Goal: Task Accomplishment & Management: Complete application form

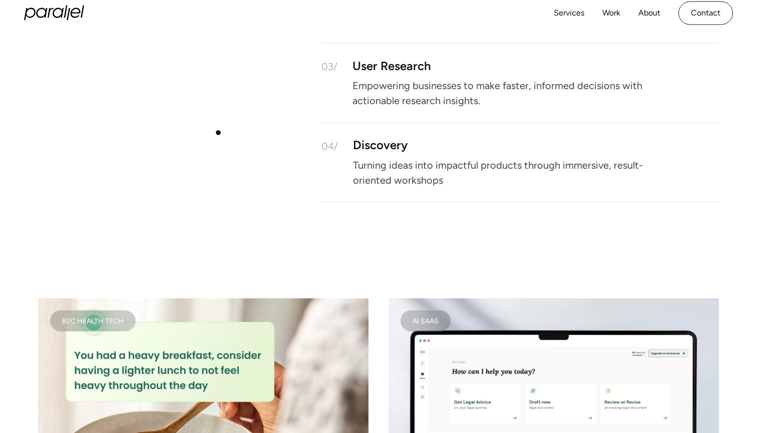
scroll to position [877, 0]
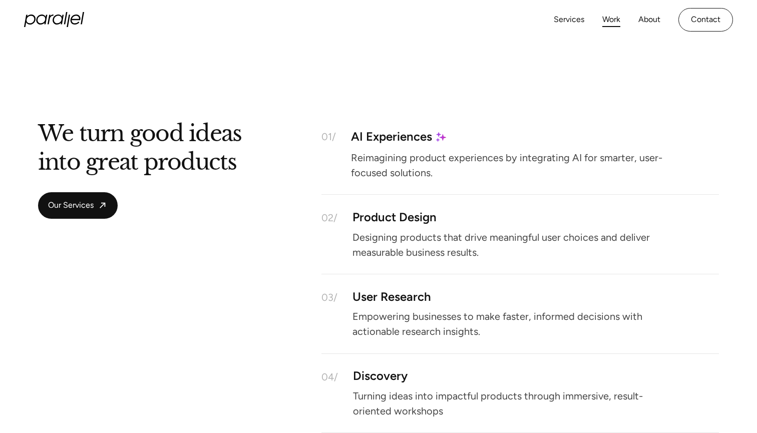
click at [609, 24] on link "Work" at bounding box center [611, 20] width 18 height 15
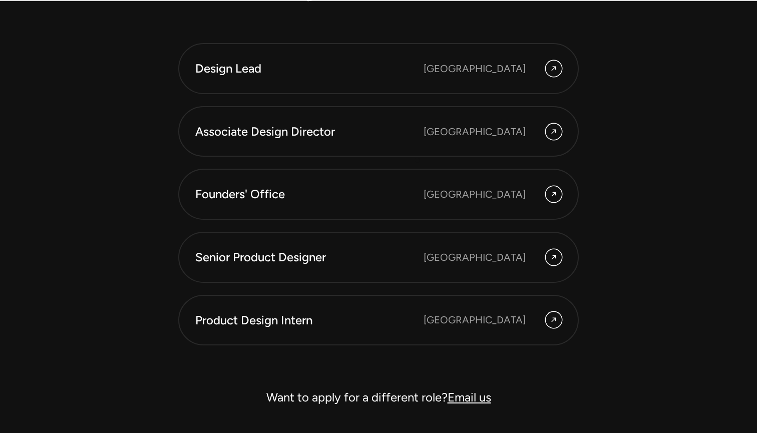
scroll to position [2760, 0]
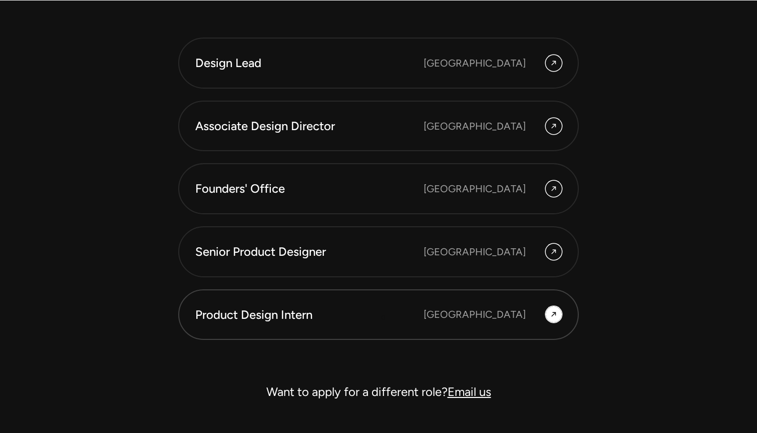
click at [383, 317] on div "Product Design Intern" at bounding box center [309, 314] width 228 height 17
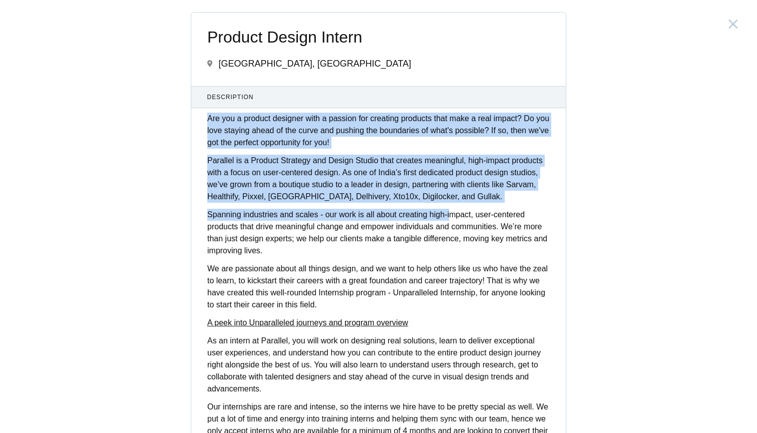
drag, startPoint x: 210, startPoint y: 119, endPoint x: 454, endPoint y: 210, distance: 260.3
click at [454, 210] on div "Are you a product designer with a passion for creating products that make a rea…" at bounding box center [378, 302] width 374 height 378
click at [457, 190] on p "Parallel is a Product Strategy and Design Studio that creates meaningful, high-…" at bounding box center [378, 179] width 342 height 48
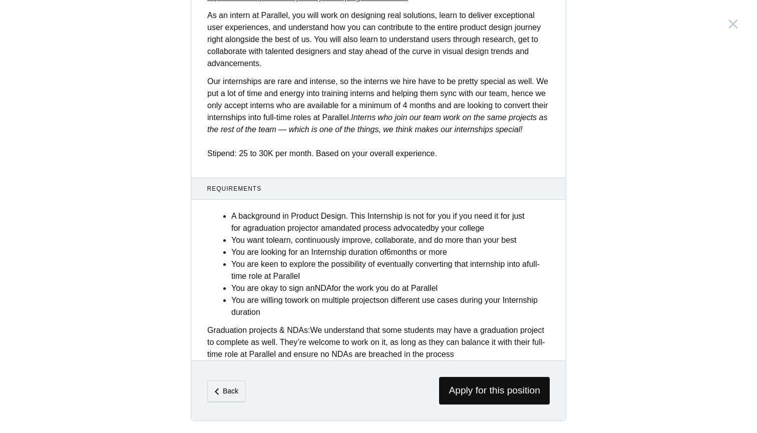
scroll to position [337, 0]
click at [482, 395] on span "Apply for this position" at bounding box center [494, 391] width 111 height 28
drag, startPoint x: 236, startPoint y: 215, endPoint x: 502, endPoint y: 233, distance: 265.9
click at [502, 233] on li "A background in Product Design. This Internship is not for you if you need it f…" at bounding box center [390, 222] width 318 height 24
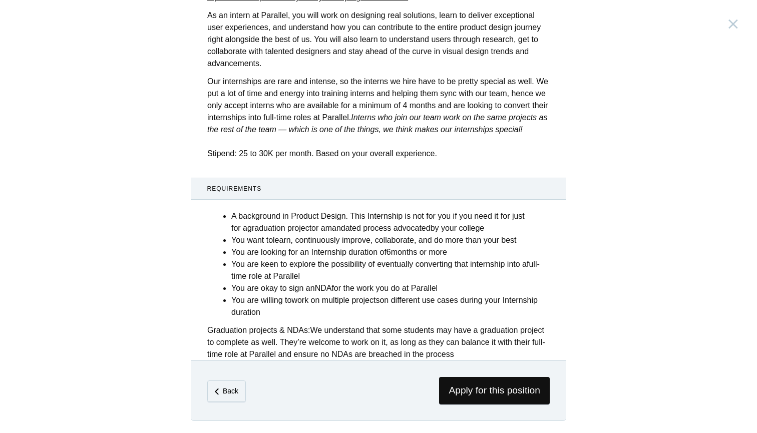
click at [503, 232] on li "A background in Product Design. This Internship is not for you if you need it f…" at bounding box center [390, 222] width 318 height 24
click at [447, 382] on span "Apply for this position" at bounding box center [494, 391] width 111 height 28
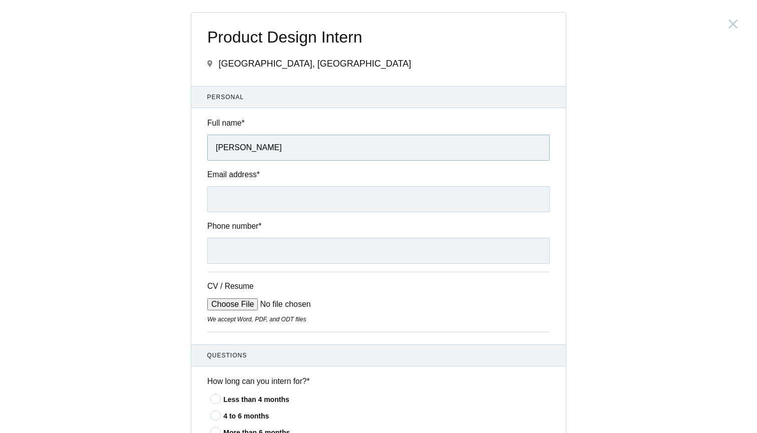
type input "[PERSON_NAME]"
click at [293, 196] on input "[EMAIL_ADDRESS][DOMAIN_NAME]" at bounding box center [378, 199] width 342 height 26
type input "[EMAIL_ADDRESS][DOMAIN_NAME]"
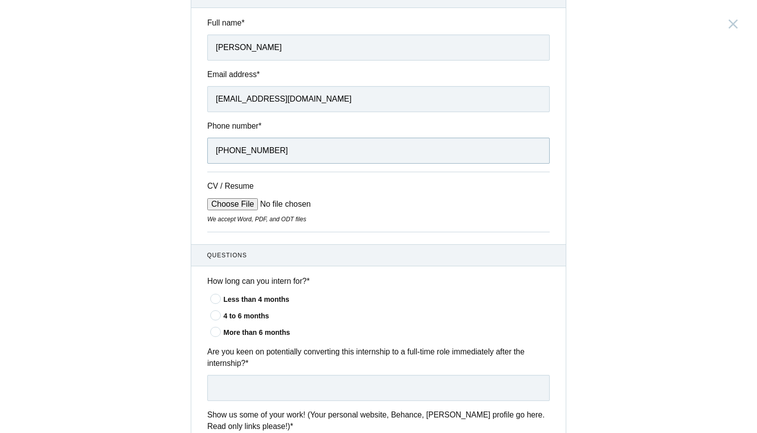
scroll to position [114, 0]
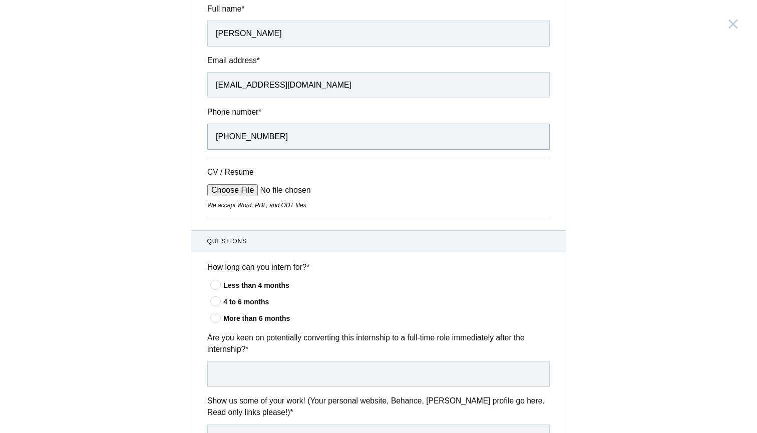
type input "[PHONE_NUMBER]"
click at [237, 192] on input "CV / Resume" at bounding box center [283, 190] width 152 height 12
type input "C:\fakepath\[PERSON_NAME].pdf"
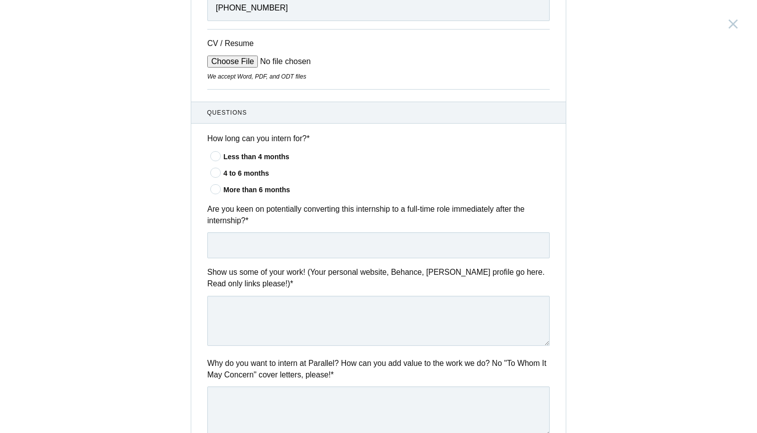
scroll to position [249, 0]
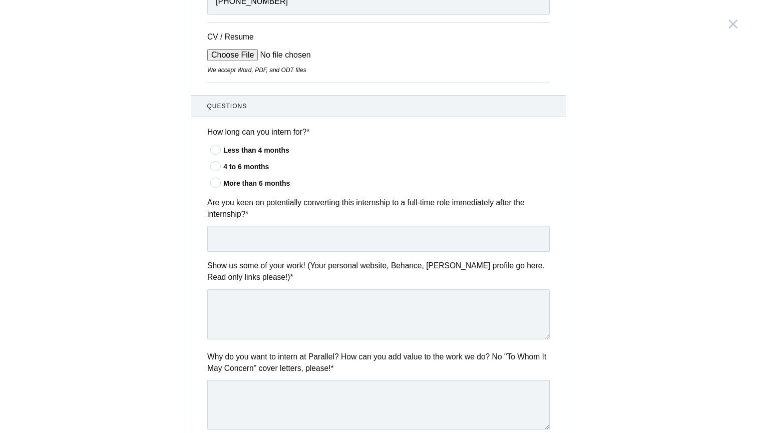
click at [266, 149] on div "Less than 4 months" at bounding box center [386, 150] width 326 height 11
click at [0, 0] on input"] "Less than 4 months" at bounding box center [0, 0] width 0 height 0
click at [257, 165] on div "4 to 6 months" at bounding box center [386, 167] width 326 height 11
click at [0, 0] on input"] "4 to 6 months" at bounding box center [0, 0] width 0 height 0
click at [263, 149] on div "Less than 4 months" at bounding box center [386, 150] width 326 height 11
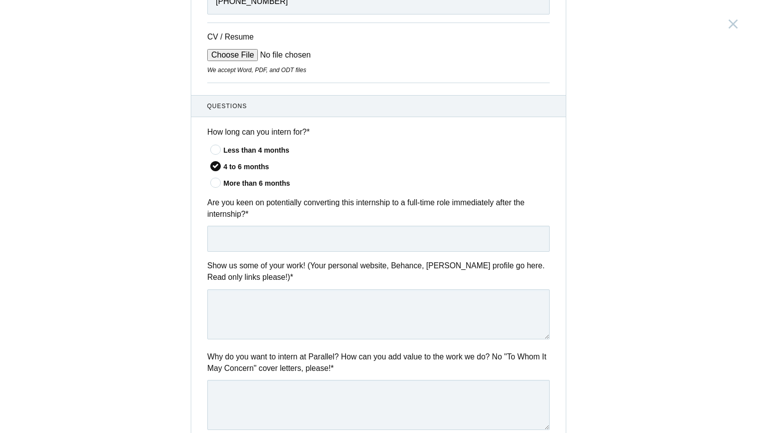
click at [0, 0] on input"] "Less than 4 months" at bounding box center [0, 0] width 0 height 0
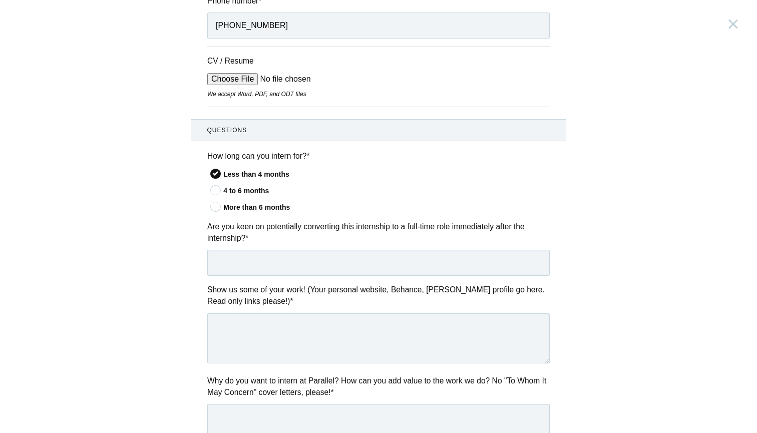
scroll to position [220, 0]
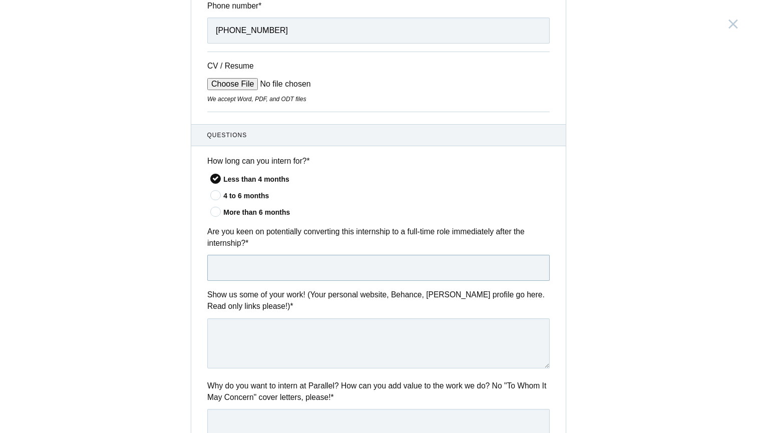
click at [245, 258] on input "text" at bounding box center [378, 268] width 342 height 26
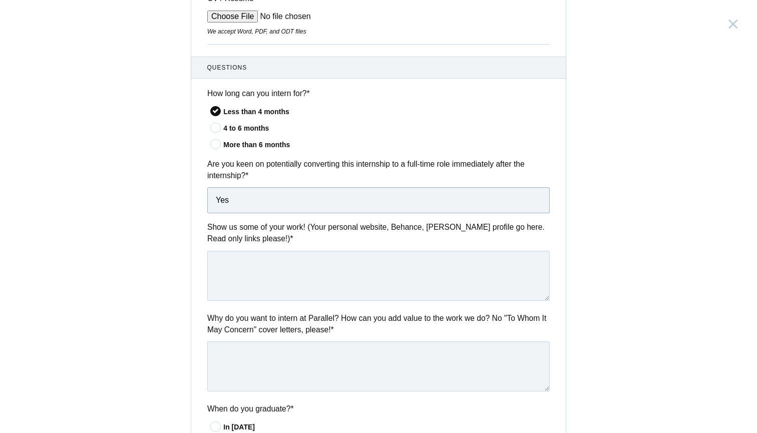
scroll to position [289, 0]
type input "Yes"
click at [320, 276] on textarea at bounding box center [378, 275] width 342 height 50
paste textarea "[URL][DOMAIN_NAME]"
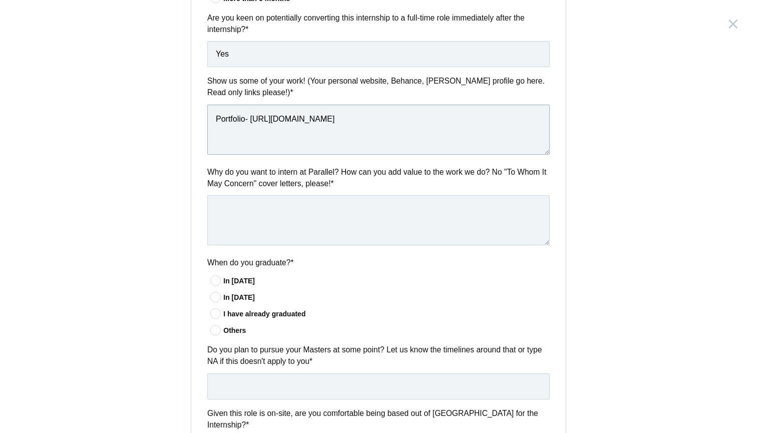
scroll to position [435, 0]
type textarea "Portfolio- [URL][DOMAIN_NAME]"
click at [315, 221] on textarea at bounding box center [378, 220] width 342 height 50
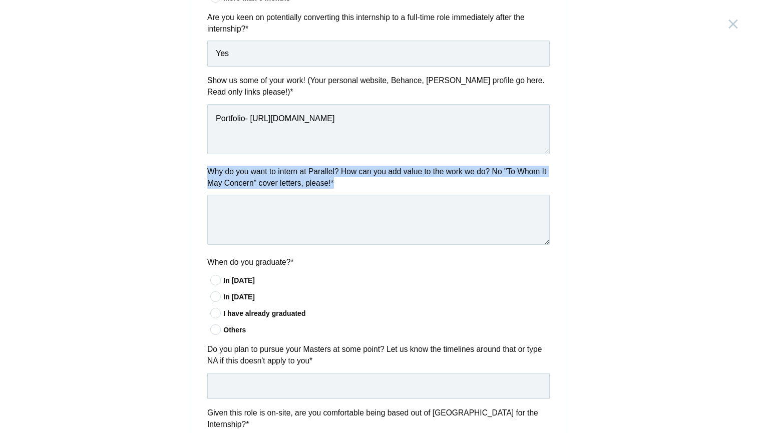
drag, startPoint x: 376, startPoint y: 180, endPoint x: 208, endPoint y: 166, distance: 168.8
click at [208, 166] on label "Why do you want to intern at Parallel? How can you add value to the work we do?…" at bounding box center [378, 178] width 342 height 24
copy label "Why do you want to intern at Parallel? How can you add value to the work we do?…"
click at [385, 220] on textarea at bounding box center [378, 220] width 342 height 50
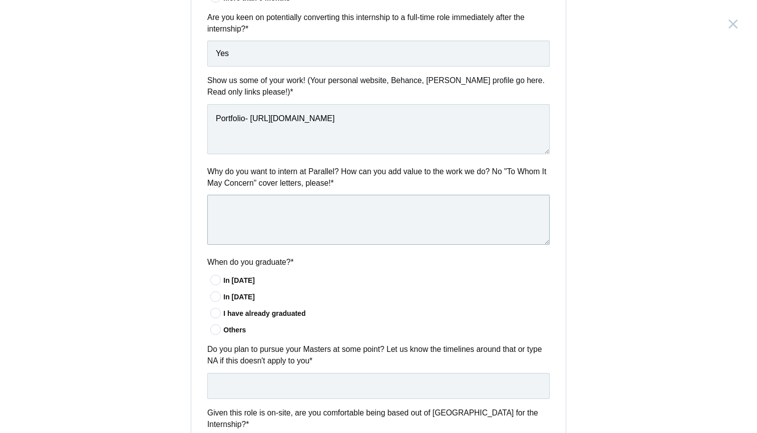
paste textarea "I’m done designing for imaginary users—Parallel’s clients make me want to roll …"
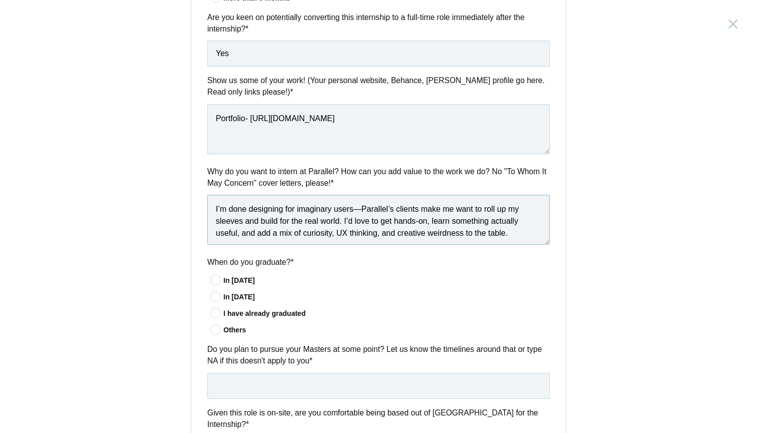
click at [215, 208] on textarea "I’m done designing for imaginary users—Parallel’s clients make me want to roll …" at bounding box center [378, 220] width 342 height 50
click at [410, 208] on textarea "To be honest I’m done designing for imaginary users—Parallel’s clients make me …" at bounding box center [378, 220] width 342 height 50
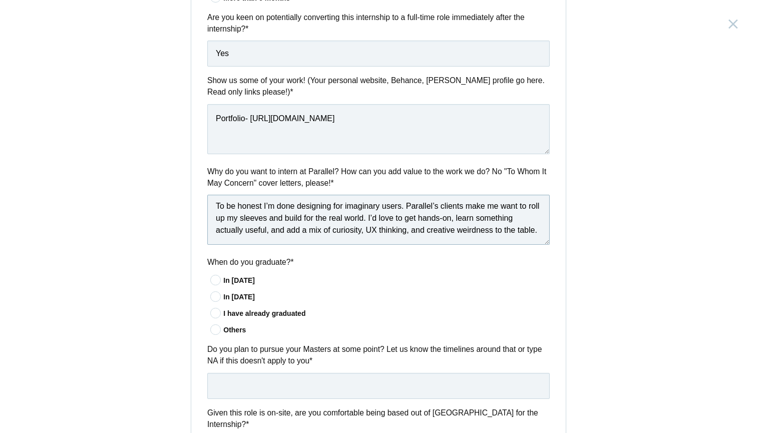
scroll to position [3, 0]
drag, startPoint x: 496, startPoint y: 229, endPoint x: 460, endPoint y: 228, distance: 36.1
click at [460, 228] on textarea "To be honest I’m done designing for imaginary users. Parallel’s clients make me…" at bounding box center [378, 220] width 342 height 50
click at [537, 231] on textarea "To be honest I’m done designing for imaginary users. Parallel’s clients make me…" at bounding box center [378, 220] width 342 height 50
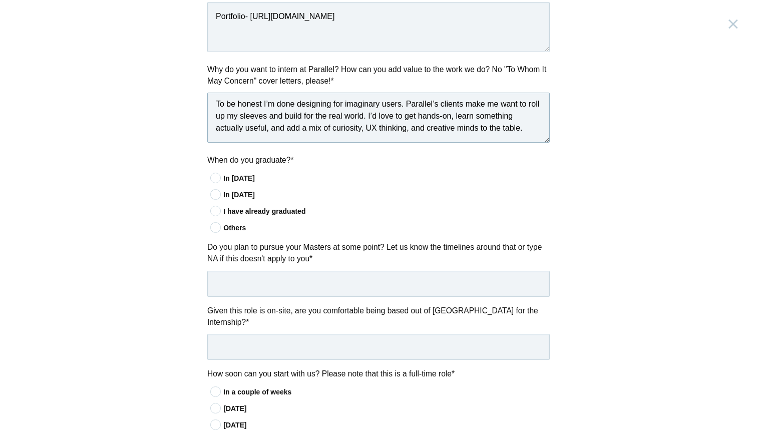
scroll to position [533, 0]
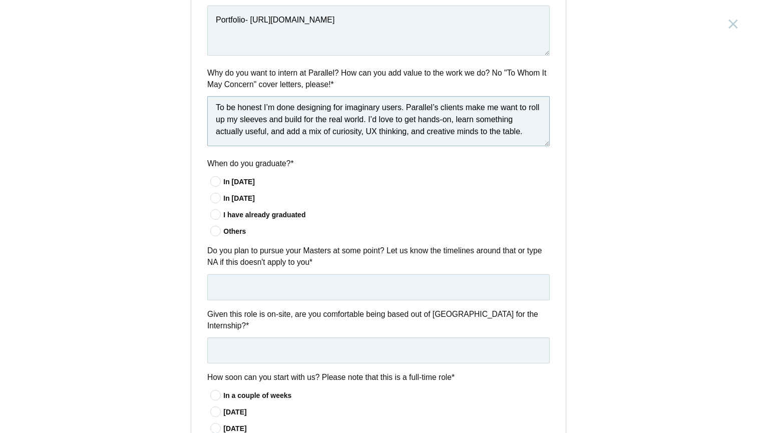
paste textarea "I bring value as a “creative hexagon”—someone who mixes UX research, UI design,…"
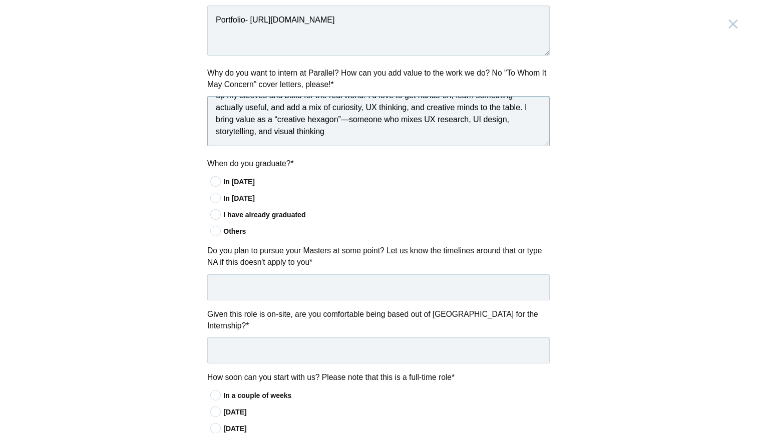
drag, startPoint x: 349, startPoint y: 118, endPoint x: 339, endPoint y: 115, distance: 10.9
click at [339, 115] on textarea "To be honest I’m done designing for imaginary users. Parallel’s clients make me…" at bounding box center [378, 121] width 342 height 50
click at [279, 116] on textarea "To be honest I’m done designing for imaginary users. Parallel’s clients make me…" at bounding box center [378, 121] width 342 height 50
click at [337, 132] on textarea "To be honest I’m done designing for imaginary users. Parallel’s clients make me…" at bounding box center [378, 121] width 342 height 50
paste textarea "contribute across the project"
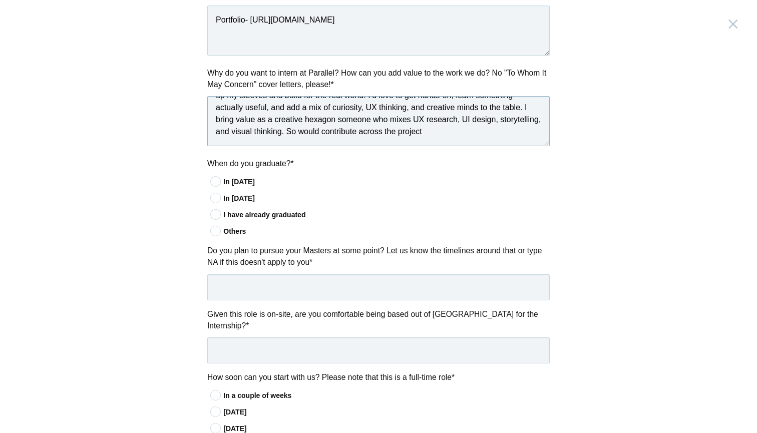
click at [366, 128] on textarea "To be honest I’m done designing for imaginary users. Parallel’s clients make me…" at bounding box center [378, 121] width 342 height 50
click at [501, 129] on textarea "To be honest I’m done designing for imaginary users. Parallel’s clients make me…" at bounding box center [378, 121] width 342 height 50
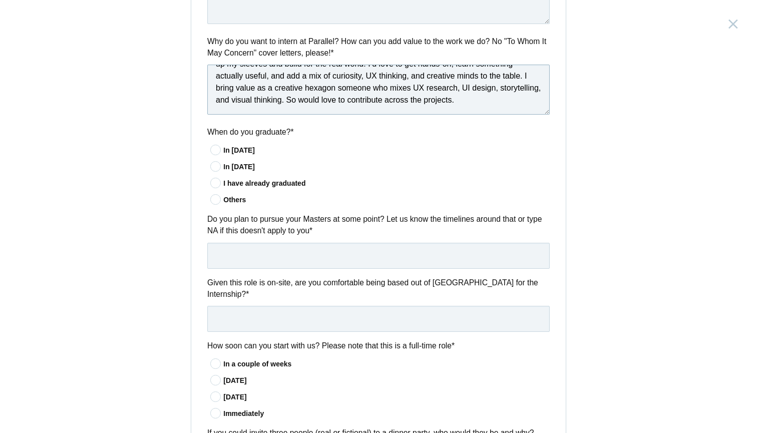
scroll to position [567, 0]
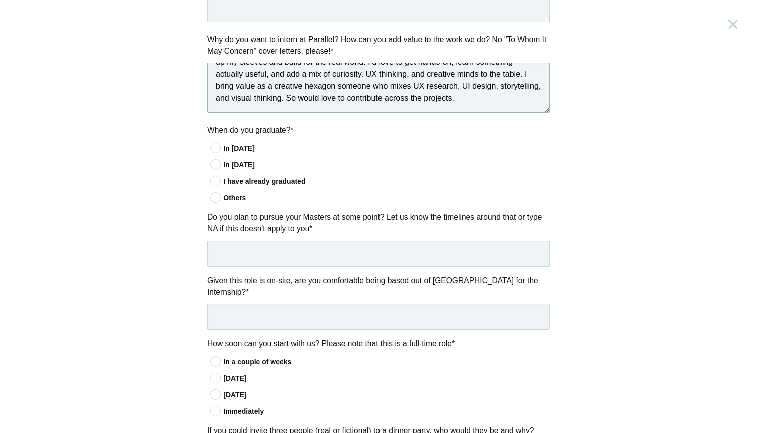
type textarea "To be honest I’m done designing for imaginary users. Parallel’s clients make me…"
click at [216, 161] on icon at bounding box center [216, 164] width 19 height 7
click at [0, 0] on input"] "In [DATE]" at bounding box center [0, 0] width 0 height 0
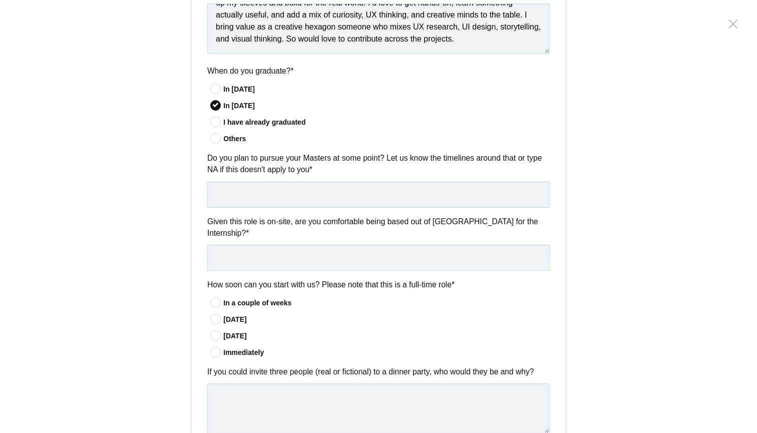
scroll to position [626, 0]
click at [230, 181] on input "text" at bounding box center [378, 194] width 342 height 26
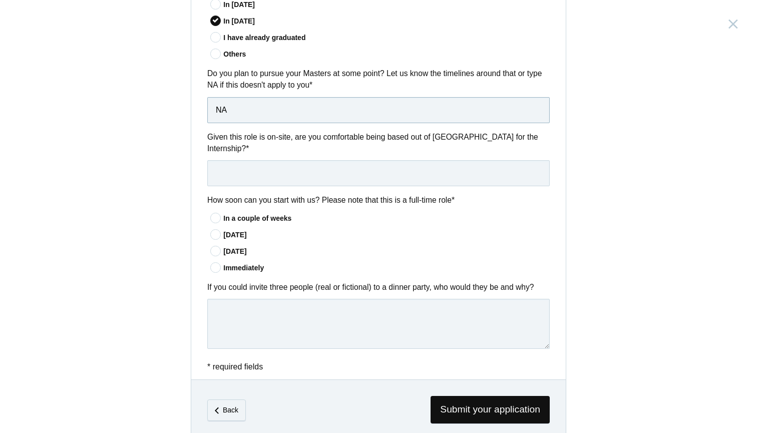
scroll to position [712, 0]
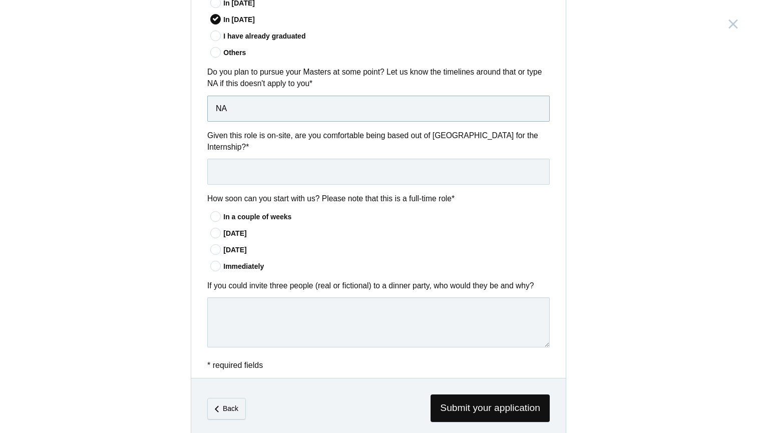
type input "NA"
click at [241, 170] on input "text" at bounding box center [378, 172] width 342 height 26
type input "Yes"
click at [215, 247] on icon at bounding box center [216, 249] width 19 height 7
click at [0, 0] on input"] "[DATE]" at bounding box center [0, 0] width 0 height 0
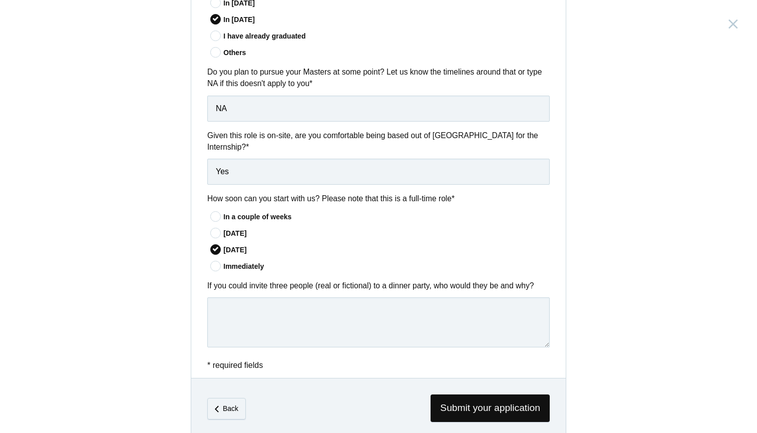
click at [241, 289] on div "If you could invite three people (real or fictional) to a dinner party, who wou…" at bounding box center [378, 315] width 374 height 71
click at [237, 306] on textarea at bounding box center [378, 322] width 342 height 50
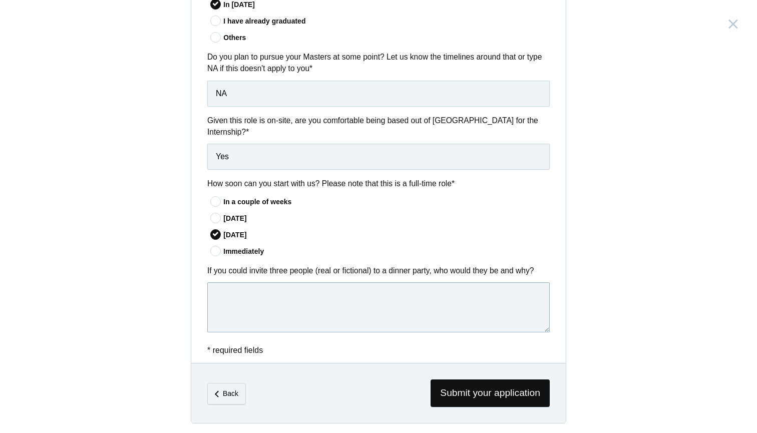
scroll to position [726, 0]
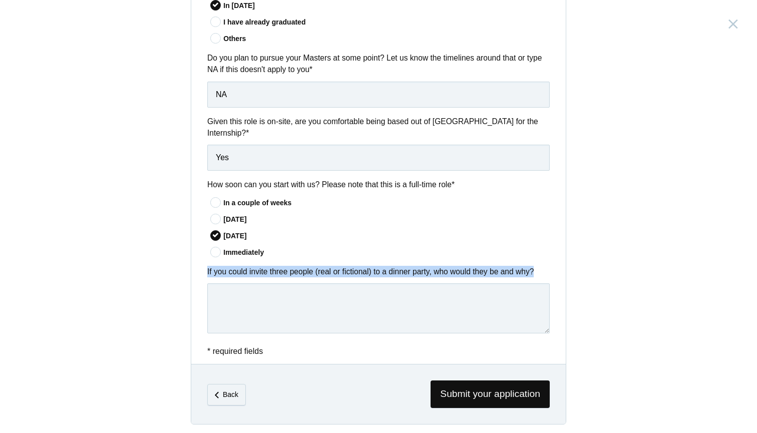
drag, startPoint x: 207, startPoint y: 268, endPoint x: 547, endPoint y: 267, distance: 339.9
click at [547, 267] on div "If you could invite three people (real or fictional) to a dinner party, who wou…" at bounding box center [378, 301] width 374 height 71
copy label "If you could invite three people (real or fictional) to a dinner party, who wou…"
click at [317, 316] on textarea at bounding box center [378, 308] width 342 height 50
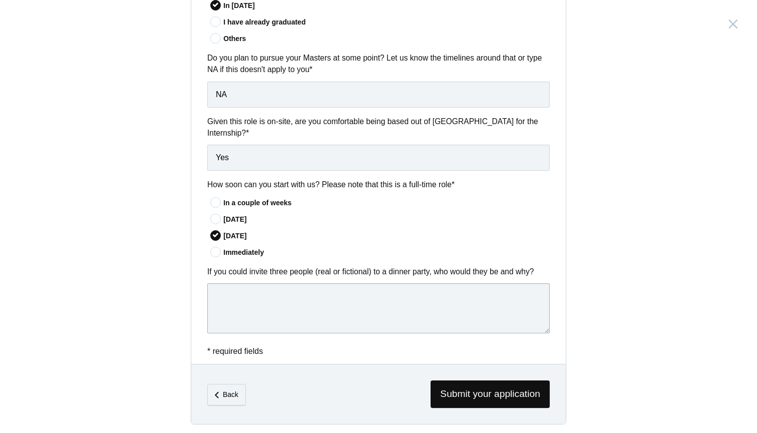
paste textarea "I’d invite [PERSON_NAME], [PERSON_NAME], and [PERSON_NAME]—basically the full m…"
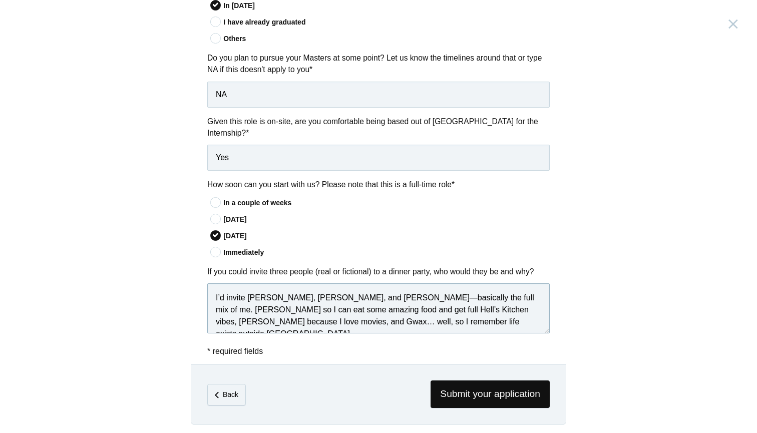
scroll to position [711, 0]
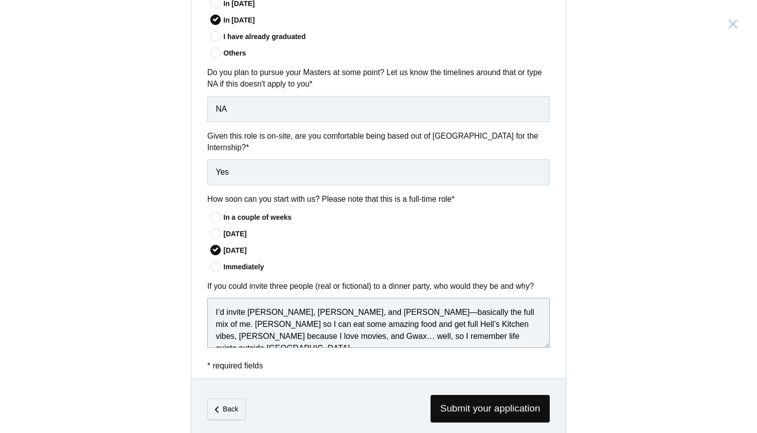
click at [414, 307] on textarea "I’d invite [PERSON_NAME], [PERSON_NAME], and [PERSON_NAME]—basically the full m…" at bounding box center [378, 323] width 342 height 50
click at [280, 323] on textarea "I’d invite [PERSON_NAME], [PERSON_NAME], and Gwax- basically the full mix of me…" at bounding box center [378, 323] width 342 height 50
click at [233, 333] on textarea "I’d invite [PERSON_NAME], [PERSON_NAME], and Gwax- basically the full mix of me…" at bounding box center [378, 323] width 342 height 50
click at [271, 331] on textarea "I’d invite [PERSON_NAME], [PERSON_NAME], and Gwax- basically the full mix of me…" at bounding box center [378, 323] width 342 height 50
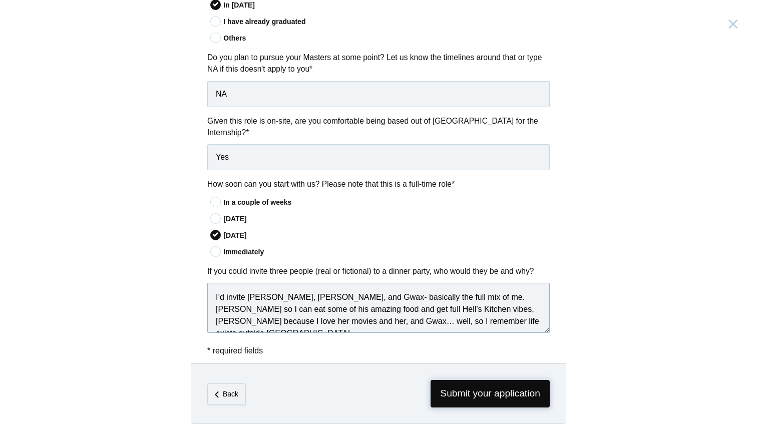
scroll to position [726, 0]
type textarea "I’d invite [PERSON_NAME], [PERSON_NAME], and Gwax- basically the full mix of me…"
click at [464, 391] on span "Submit your application" at bounding box center [490, 394] width 119 height 28
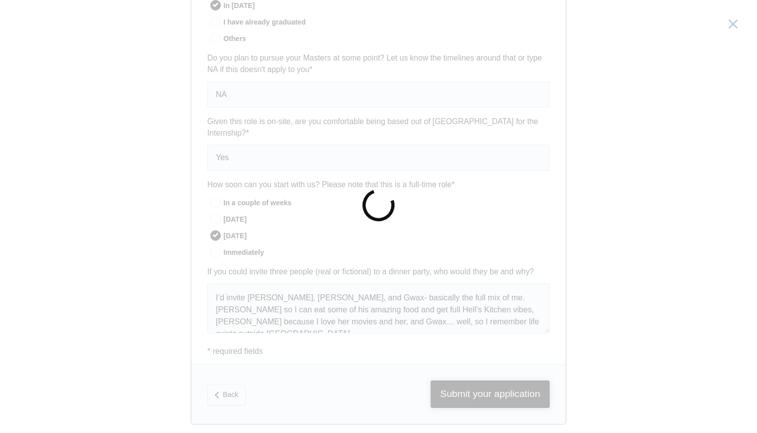
scroll to position [0, 0]
